Goal: Feedback & Contribution: Contribute content

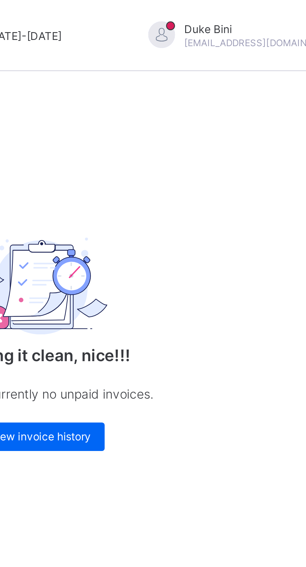
click at [301, 15] on span at bounding box center [304, 13] width 6 height 6
click at [266, 63] on span "Logout" at bounding box center [286, 61] width 41 height 7
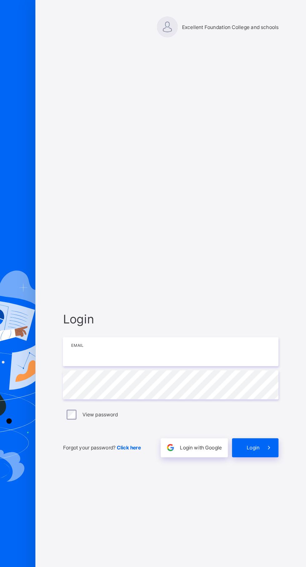
click at [187, 276] on input "email" at bounding box center [204, 265] width 162 height 22
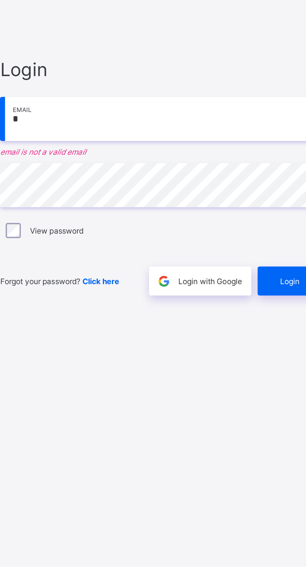
type input "**********"
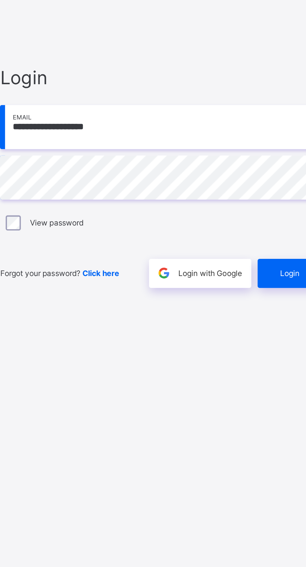
click at [257, 345] on div "Login" at bounding box center [267, 337] width 35 height 14
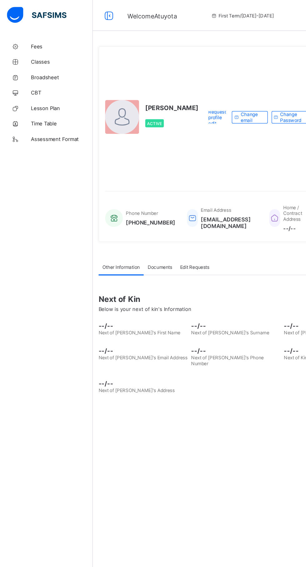
click at [49, 87] on span "Lesson Plan" at bounding box center [50, 87] width 50 height 5
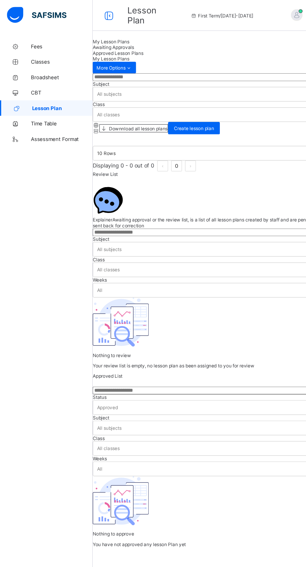
click at [173, 103] on span "Create lesson plan" at bounding box center [156, 103] width 32 height 5
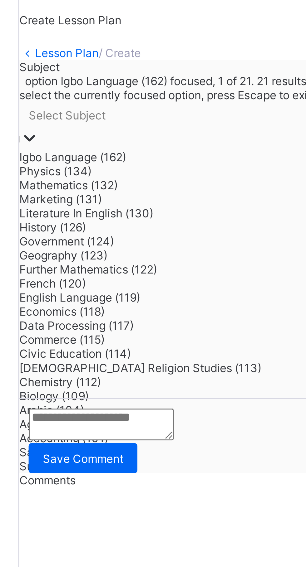
click at [128, 91] on div "Mathematics (132)" at bounding box center [181, 88] width 213 height 5
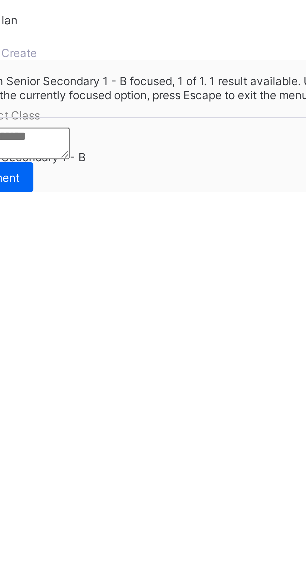
click at [183, 81] on div "Senior Secondary 1 - B" at bounding box center [196, 79] width 211 height 5
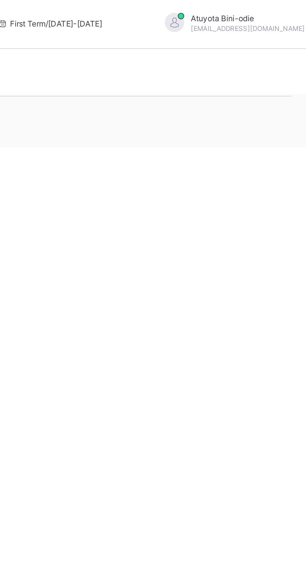
click at [99, 68] on span "Save as Draft" at bounding box center [87, 65] width 24 height 5
click at [108, 73] on span "Submit lesson plan" at bounding box center [91, 70] width 33 height 5
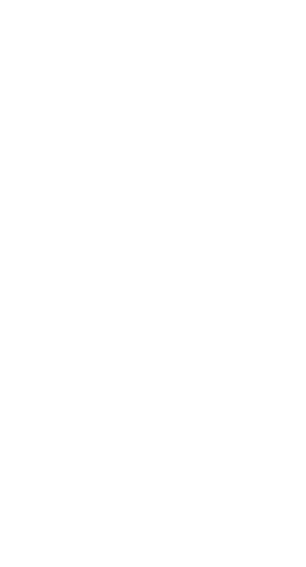
click at [188, 128] on div "Submit" at bounding box center [190, 125] width 231 height 5
click at [294, 90] on div "×" at bounding box center [297, 84] width 6 height 11
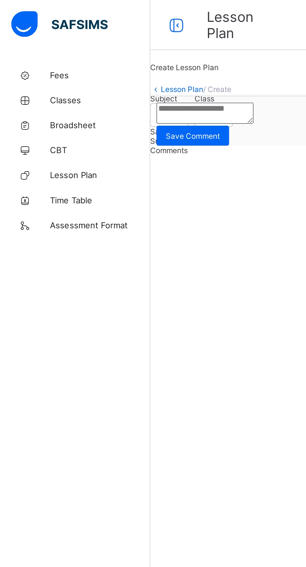
click at [39, 60] on link "Broadsheet" at bounding box center [37, 62] width 75 height 12
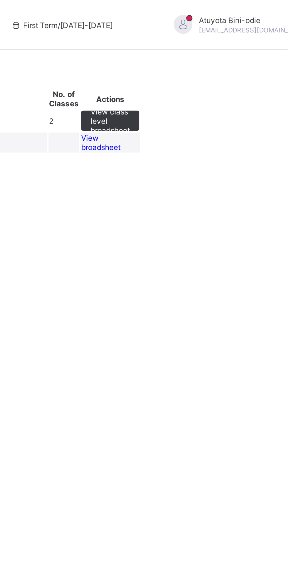
click at [227, 67] on span "View class level broadsheet" at bounding box center [218, 60] width 20 height 14
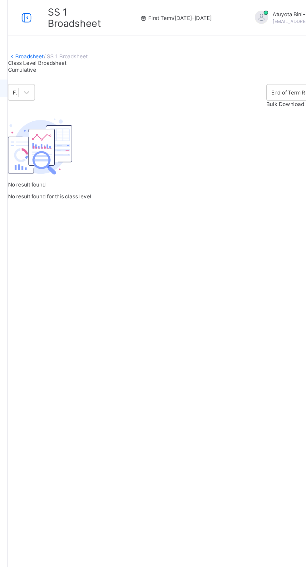
click at [116, 51] on div "Cumulative" at bounding box center [95, 49] width 41 height 5
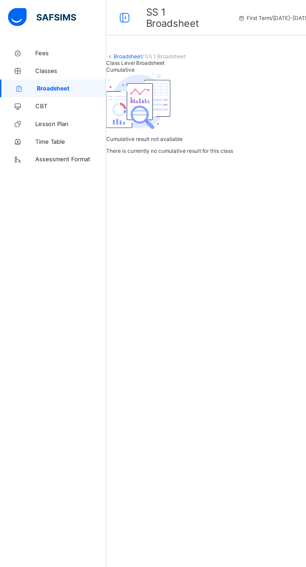
click at [45, 50] on span "Classes" at bounding box center [50, 49] width 50 height 5
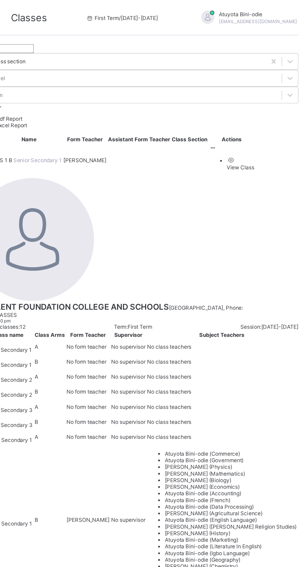
click at [275, 114] on td "View Class" at bounding box center [258, 113] width 32 height 23
click at [275, 110] on ul "View Class" at bounding box center [259, 115] width 32 height 10
click at [259, 119] on li "View Class" at bounding box center [264, 115] width 19 height 10
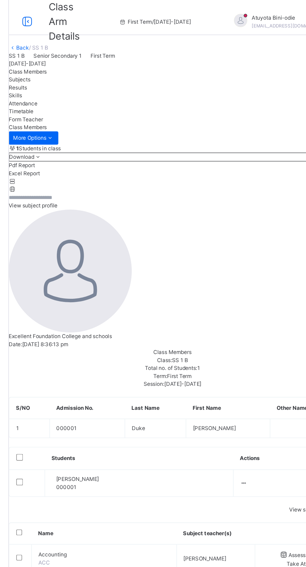
click at [153, 332] on td "[PERSON_NAME] 000001" at bounding box center [166, 341] width 133 height 19
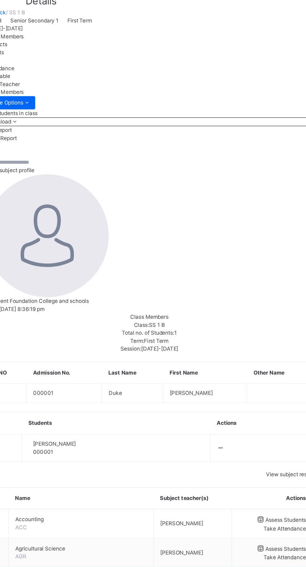
click at [88, 64] on span "Results" at bounding box center [81, 62] width 13 height 5
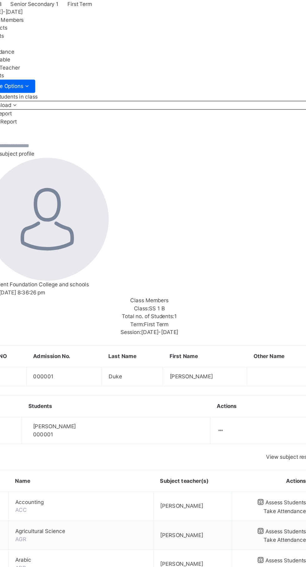
click at [102, 53] on span "Class Members" at bounding box center [88, 50] width 27 height 5
click at [192, 332] on td "[PERSON_NAME] 000001" at bounding box center [166, 341] width 133 height 19
click at [239, 339] on icon at bounding box center [240, 341] width 5 height 5
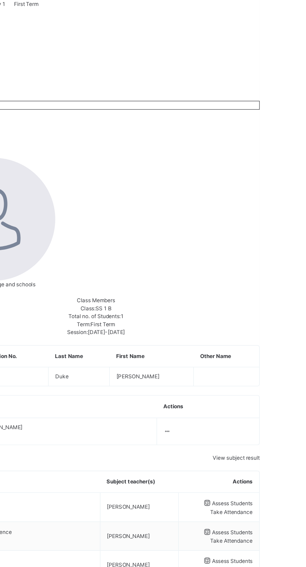
click at [240, 339] on icon at bounding box center [240, 341] width 5 height 5
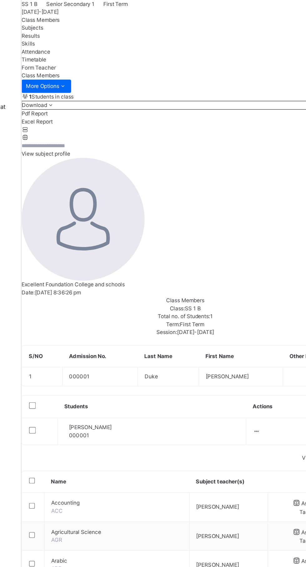
click at [174, 332] on td "[PERSON_NAME] 000001" at bounding box center [166, 341] width 133 height 19
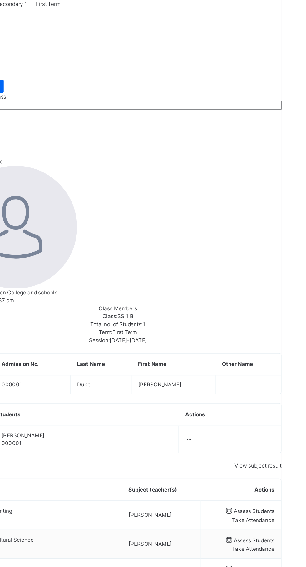
click at [247, 356] on div at bounding box center [190, 356] width 230 height 0
click at [239, 345] on icon at bounding box center [240, 347] width 5 height 5
click at [237, 356] on div at bounding box center [190, 356] width 230 height 0
click at [239, 345] on icon at bounding box center [240, 347] width 5 height 5
click at [245, 356] on div at bounding box center [190, 356] width 230 height 0
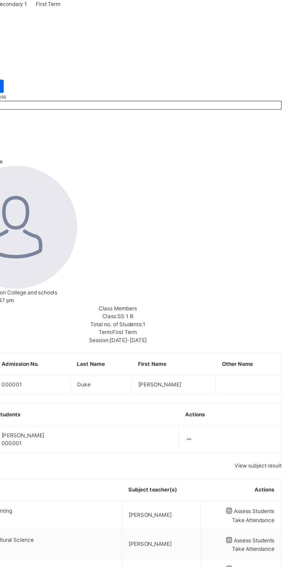
click at [239, 345] on icon at bounding box center [240, 347] width 5 height 5
click at [266, 338] on td at bounding box center [269, 347] width 72 height 19
click at [238, 345] on icon at bounding box center [240, 347] width 5 height 5
click at [262, 338] on td at bounding box center [269, 347] width 72 height 19
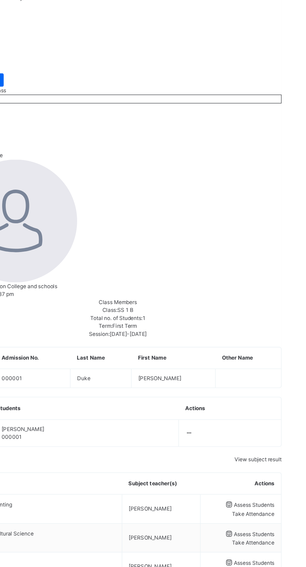
click at [182, 338] on td "[PERSON_NAME] 000001" at bounding box center [166, 347] width 133 height 19
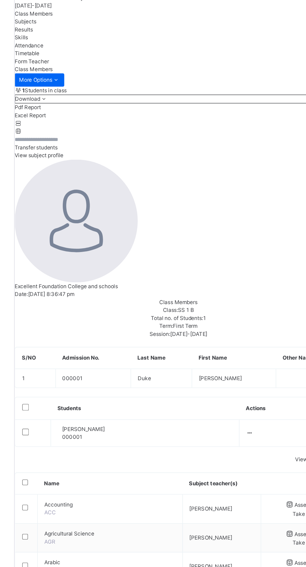
click at [125, 341] on div "[PERSON_NAME] 000001" at bounding box center [121, 346] width 33 height 11
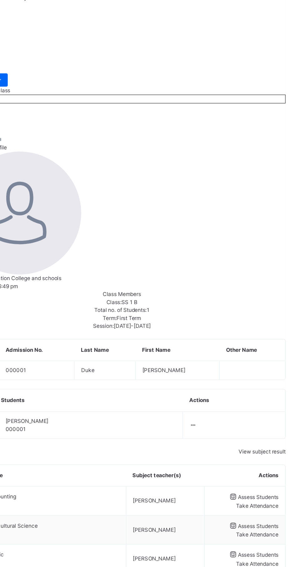
click at [239, 339] on icon at bounding box center [240, 341] width 5 height 5
click at [243, 339] on div at bounding box center [269, 342] width 63 height 6
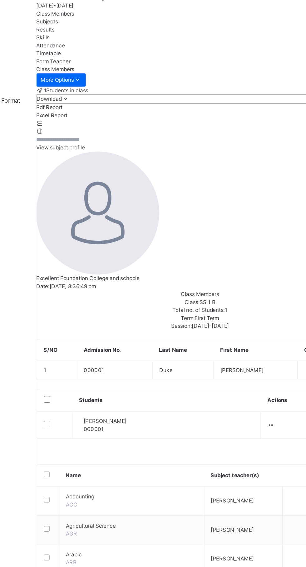
click at [99, 87] on span "Form Teacher" at bounding box center [87, 84] width 24 height 5
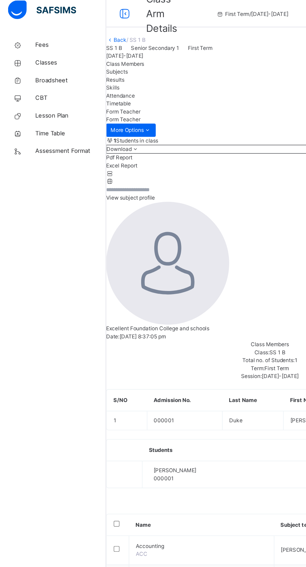
click at [39, 51] on span "Classes" at bounding box center [50, 50] width 50 height 6
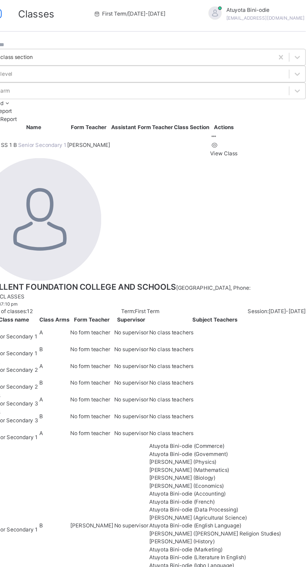
click at [258, 108] on ul "View Class" at bounding box center [247, 108] width 19 height 12
click at [103, 103] on span "SS 1 B" at bounding box center [97, 105] width 12 height 5
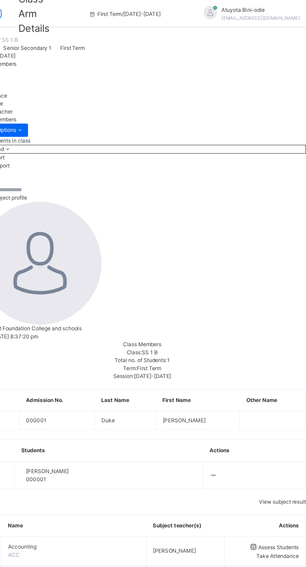
click at [239, 339] on icon at bounding box center [240, 341] width 5 height 5
click at [238, 339] on div at bounding box center [269, 342] width 63 height 6
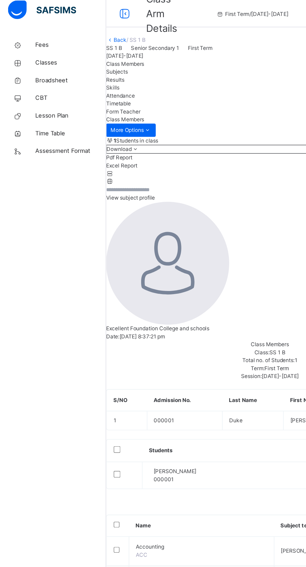
click at [31, 33] on link "Fees" at bounding box center [37, 37] width 75 height 12
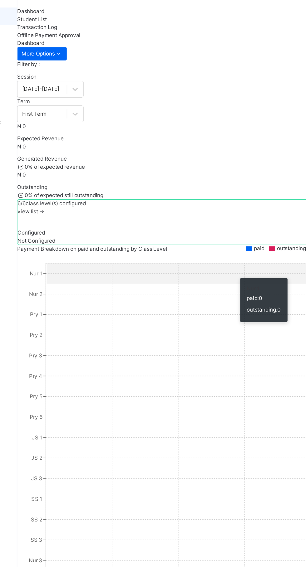
click at [90, 178] on span "view list" at bounding box center [82, 175] width 14 height 5
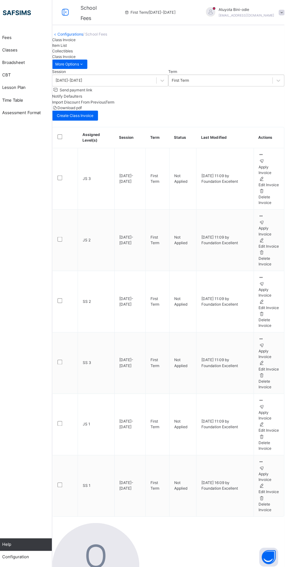
click at [280, 156] on icon at bounding box center [282, 154] width 5 height 5
click at [257, 168] on td "[DATE] 11:09 by Foundation Excellent" at bounding box center [246, 177] width 57 height 61
click at [280, 156] on icon at bounding box center [282, 154] width 5 height 5
click at [280, 173] on div "Apply Invoice" at bounding box center [290, 169] width 21 height 11
click at [280, 163] on icon at bounding box center [283, 160] width 6 height 5
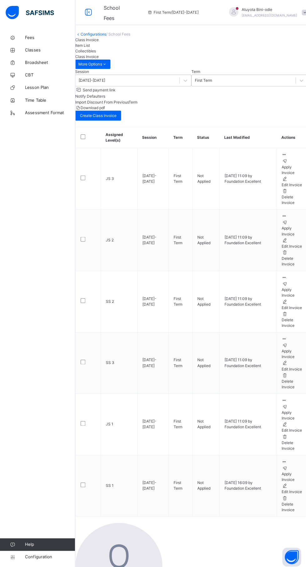
click at [37, 100] on span "Time Table" at bounding box center [50, 100] width 50 height 6
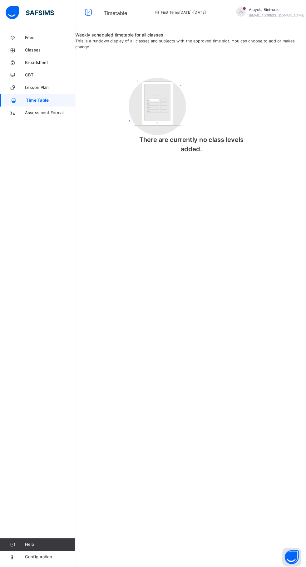
click at [36, 87] on span "Lesson Plan" at bounding box center [50, 87] width 50 height 6
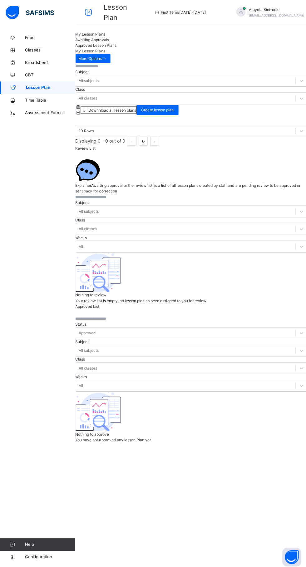
click at [26, 73] on span "CBT" at bounding box center [50, 75] width 50 height 6
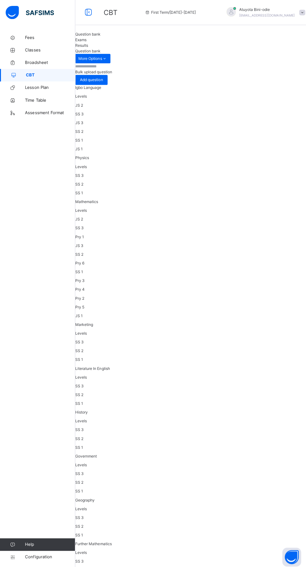
click at [128, 41] on div "Exams" at bounding box center [190, 40] width 231 height 6
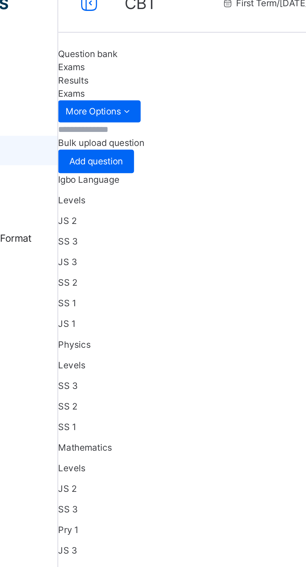
click at [100, 36] on span "Question bank" at bounding box center [87, 34] width 25 height 5
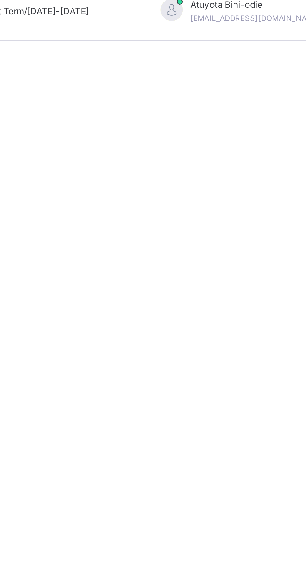
click at [250, 303] on div "Pry 5" at bounding box center [190, 306] width 231 height 6
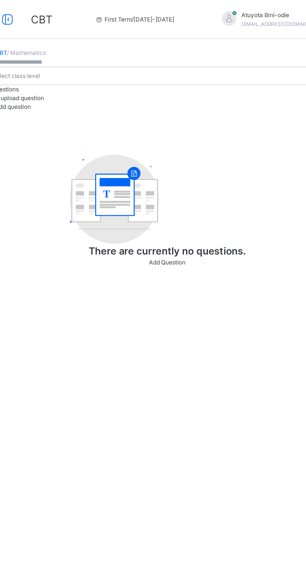
click at [199, 171] on span "Add Question" at bounding box center [190, 168] width 23 height 5
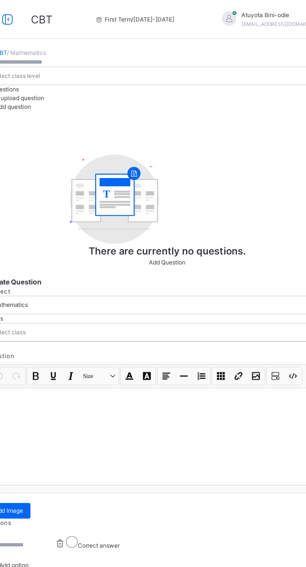
click at [189, 178] on div "Create Question subject Mathematics class Select class" at bounding box center [190, 199] width 231 height 42
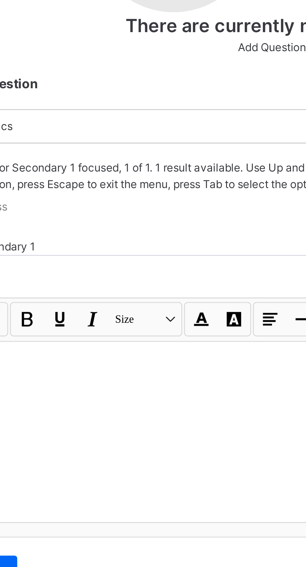
click at [184, 234] on div "Senior Secondary 1" at bounding box center [190, 237] width 231 height 6
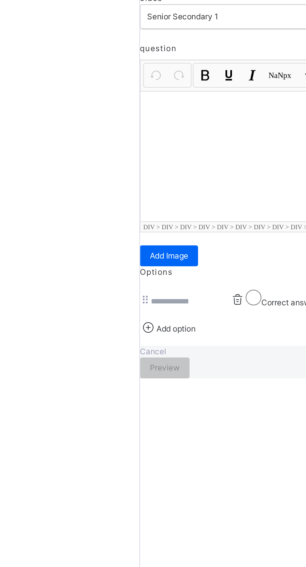
click at [86, 352] on input at bounding box center [98, 350] width 37 height 6
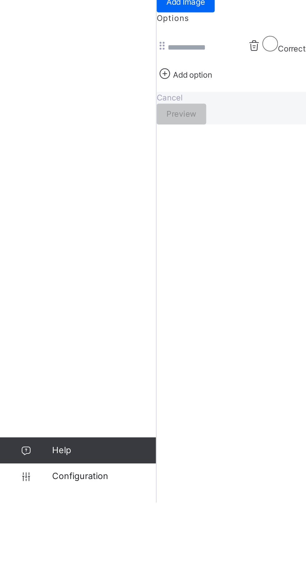
click at [75, 365] on icon at bounding box center [79, 362] width 8 height 7
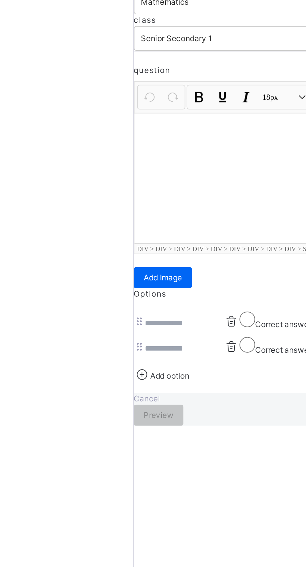
click at [118, 294] on div at bounding box center [190, 280] width 230 height 62
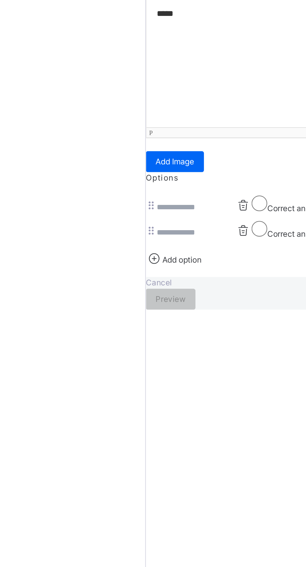
click at [80, 352] on input at bounding box center [98, 350] width 37 height 6
type input "*"
click at [80, 364] on input at bounding box center [98, 362] width 37 height 6
type input "*"
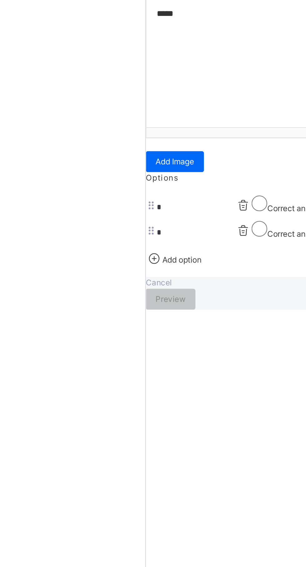
click at [125, 365] on div "Correct answer" at bounding box center [142, 360] width 34 height 9
type input "*"
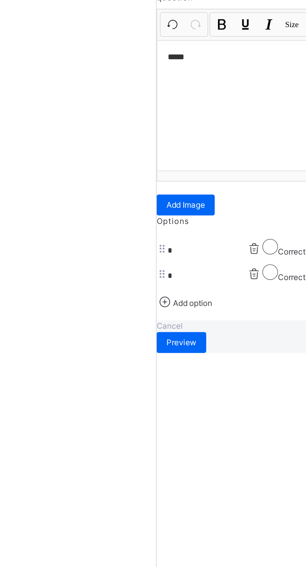
click at [86, 398] on div "Cancel Preview" at bounding box center [190, 391] width 231 height 16
click at [93, 396] on span "Preview" at bounding box center [87, 394] width 14 height 6
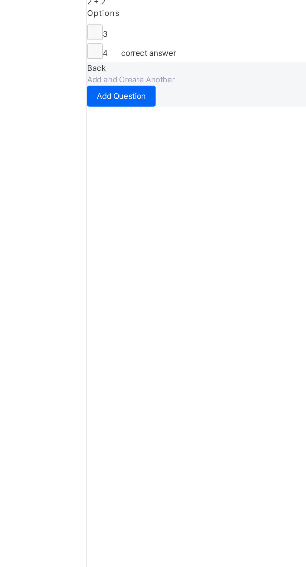
click at [108, 281] on div "Add Question" at bounding box center [91, 276] width 33 height 10
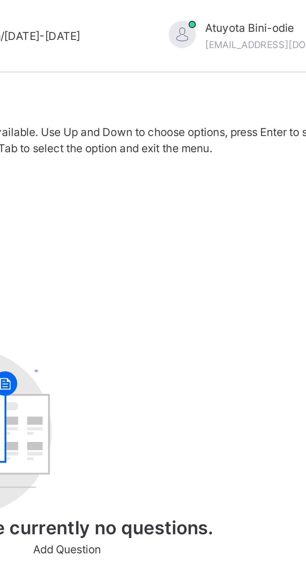
click at [245, 74] on div "Senior Secondary 1" at bounding box center [190, 73] width 231 height 6
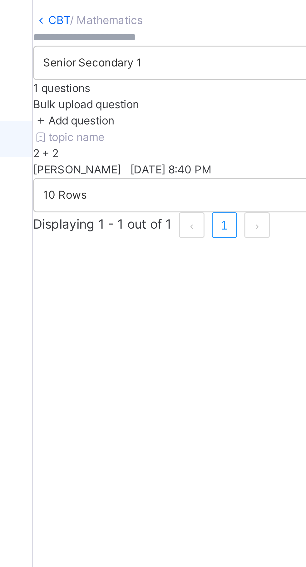
click at [130, 88] on span "[DATE] 8:40 PM" at bounding box center [122, 85] width 28 height 5
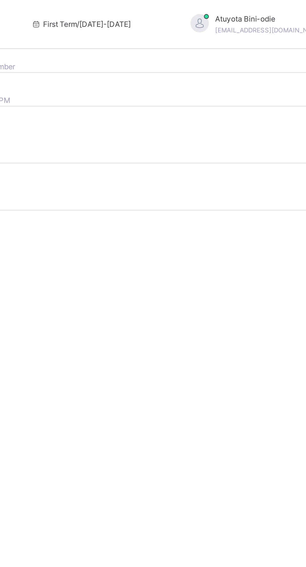
click at [81, 42] on icon at bounding box center [77, 39] width 5 height 5
click at [227, 82] on div "Question type MULTIPLE_CHOICE" at bounding box center [190, 74] width 230 height 14
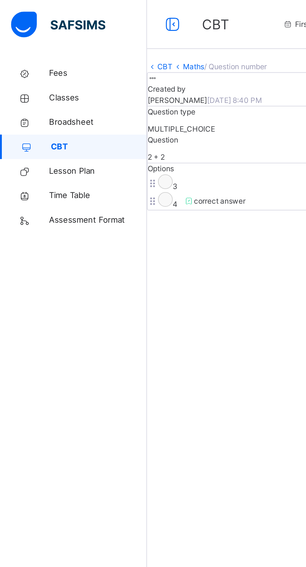
click at [88, 36] on link "CBT" at bounding box center [84, 34] width 8 height 5
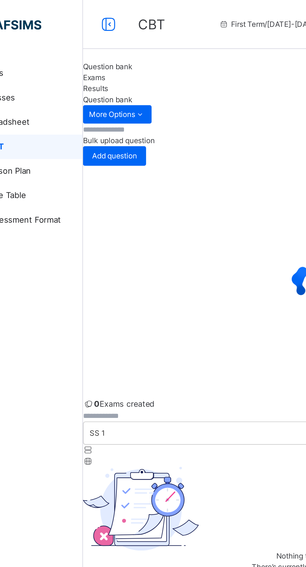
click at [86, 42] on span "Exams" at bounding box center [80, 39] width 11 height 5
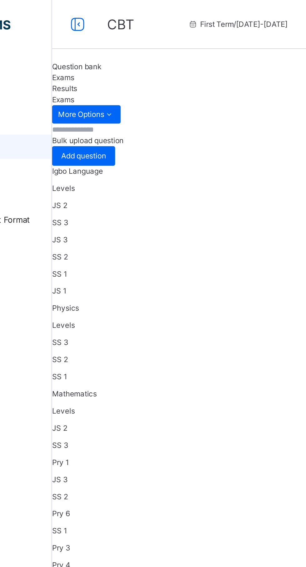
click at [88, 47] on span "Results" at bounding box center [81, 45] width 13 height 5
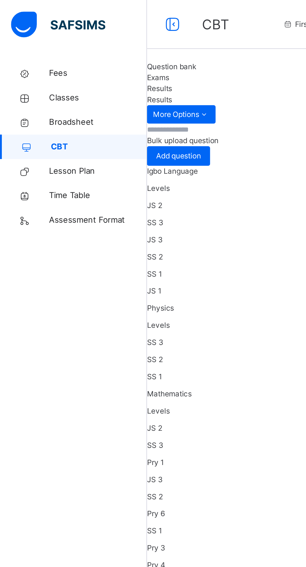
click at [34, 58] on link "Broadsheet" at bounding box center [37, 62] width 75 height 12
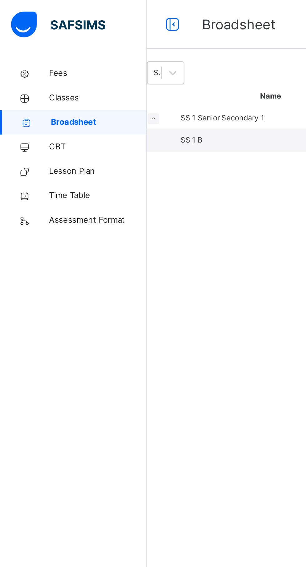
click at [28, 50] on span "Classes" at bounding box center [50, 50] width 50 height 6
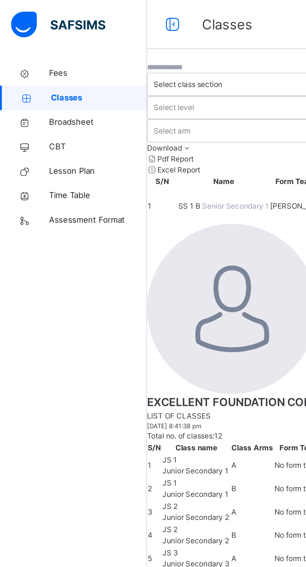
click at [32, 38] on span "Fees" at bounding box center [50, 37] width 50 height 6
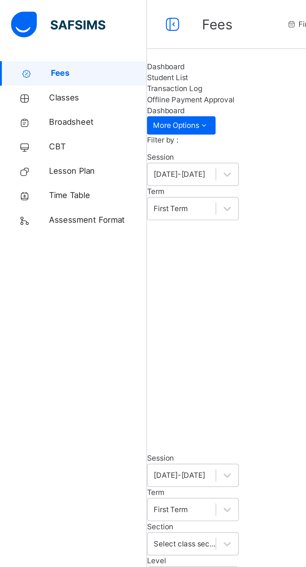
click at [58, 111] on span "Assessment Format" at bounding box center [50, 112] width 50 height 6
